Goal: Entertainment & Leisure: Consume media (video, audio)

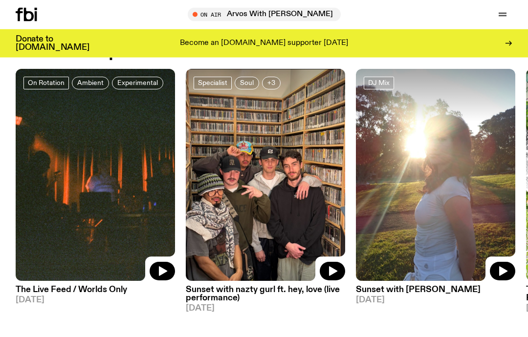
scroll to position [360, 0]
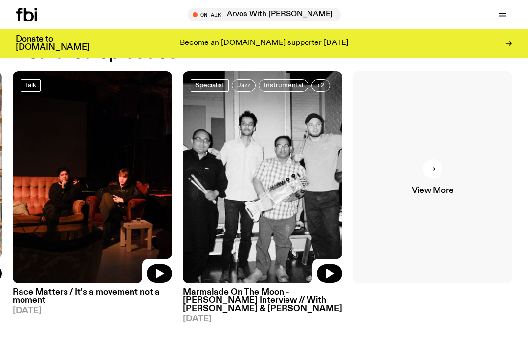
click at [427, 178] on div at bounding box center [433, 169] width 20 height 20
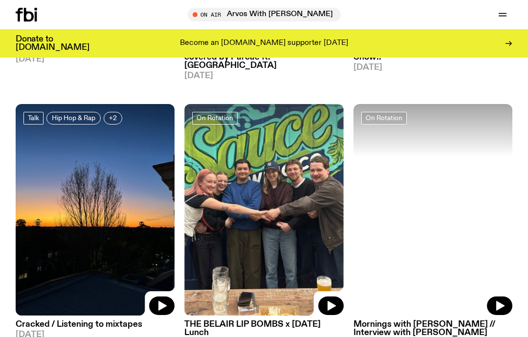
scroll to position [1404, 0]
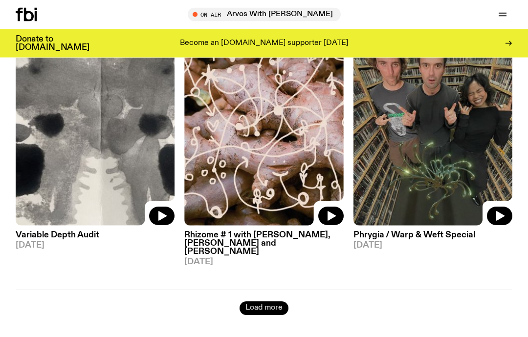
click at [267, 302] on button "Load more" at bounding box center [264, 309] width 49 height 14
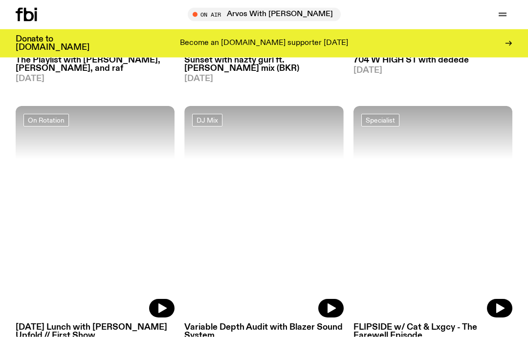
scroll to position [3813, 0]
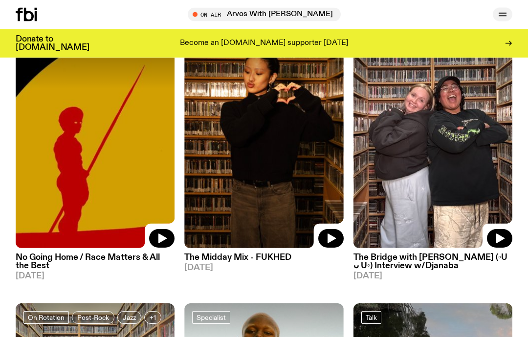
click at [507, 21] on button "button" at bounding box center [503, 15] width 20 height 14
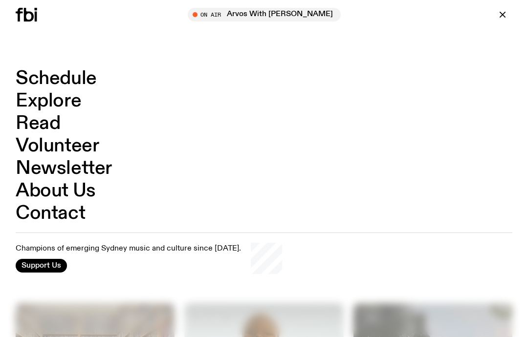
click at [64, 95] on link "Explore" at bounding box center [48, 101] width 65 height 19
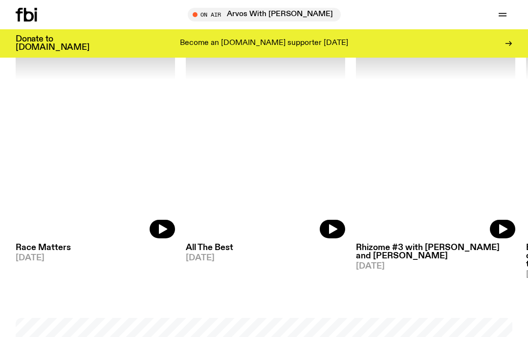
scroll to position [1121, 0]
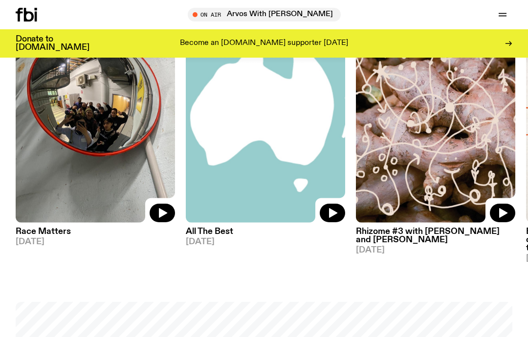
click at [270, 168] on img at bounding box center [265, 116] width 159 height 213
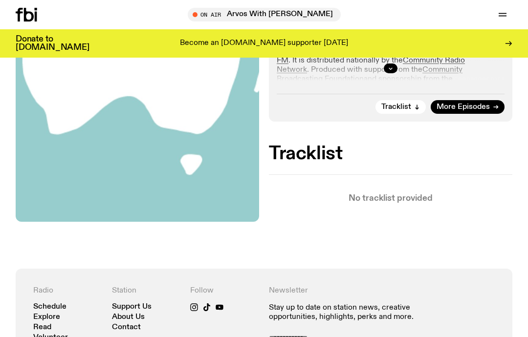
scroll to position [280, 0]
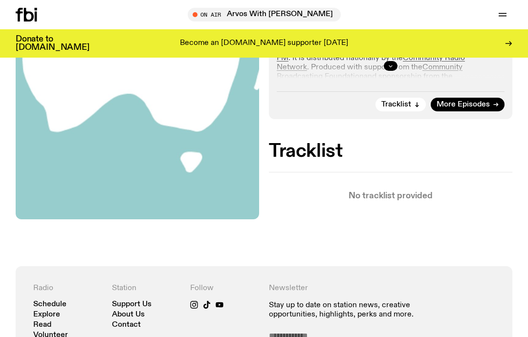
click at [390, 70] on button "button" at bounding box center [391, 66] width 14 height 10
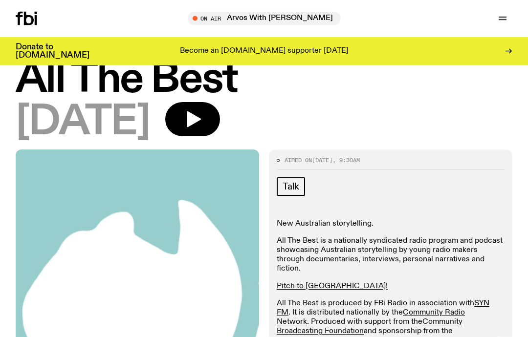
scroll to position [0, 0]
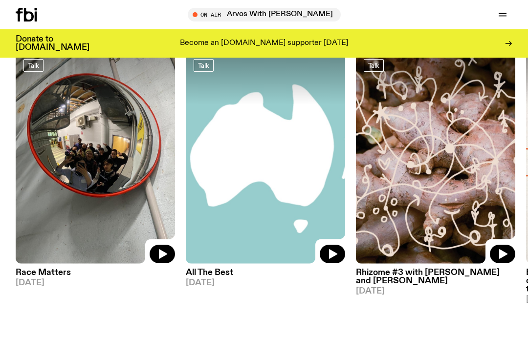
scroll to position [1079, 0]
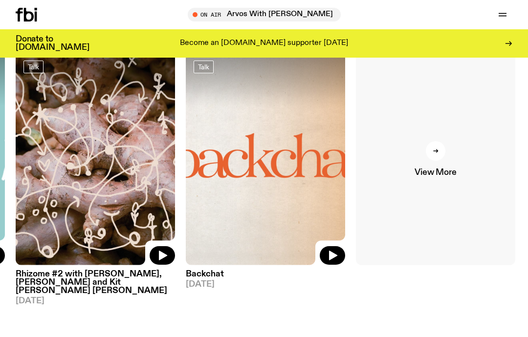
click at [438, 152] on link "View More" at bounding box center [435, 159] width 159 height 213
